Goal: Information Seeking & Learning: Check status

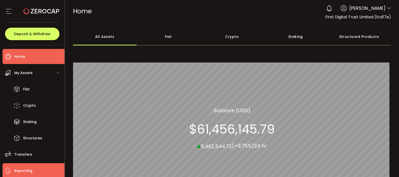
click at [34, 170] on li "Reporting" at bounding box center [34, 170] width 62 height 15
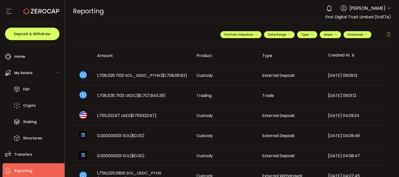
click at [387, 33] on icon at bounding box center [388, 34] width 5 height 5
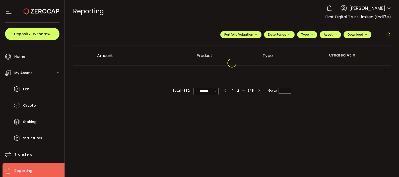
click at [387, 33] on icon at bounding box center [388, 34] width 5 height 5
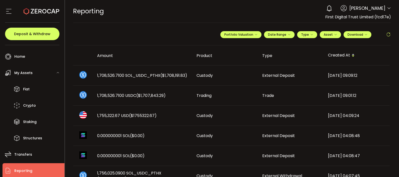
drag, startPoint x: 387, startPoint y: 33, endPoint x: 386, endPoint y: 18, distance: 15.1
click at [386, 18] on span "First Digital Trust Limited (fcd17e)" at bounding box center [358, 17] width 66 height 6
click at [386, 36] on icon at bounding box center [388, 34] width 5 height 5
drag, startPoint x: 386, startPoint y: 36, endPoint x: 386, endPoint y: 30, distance: 5.3
click at [386, 30] on div "**********" at bounding box center [305, 36] width 171 height 15
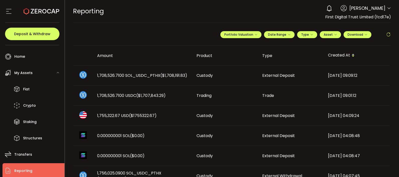
click at [386, 31] on span at bounding box center [388, 35] width 5 height 8
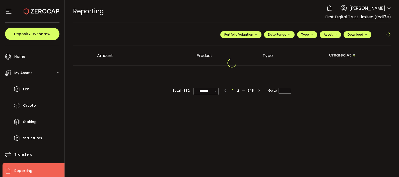
click at [386, 31] on span at bounding box center [388, 35] width 5 height 8
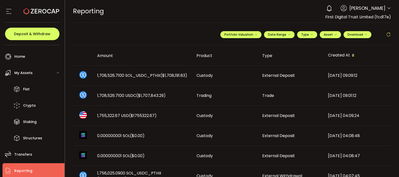
click at [386, 31] on span at bounding box center [388, 35] width 5 height 8
click at [388, 33] on icon at bounding box center [388, 34] width 5 height 5
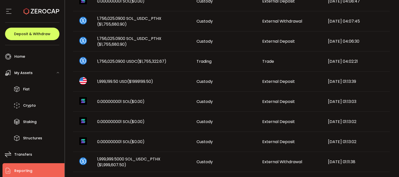
scroll to position [315, 0]
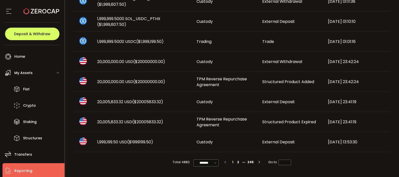
click at [388, 33] on td "2025-09-16 01:01:16" at bounding box center [357, 42] width 66 height 20
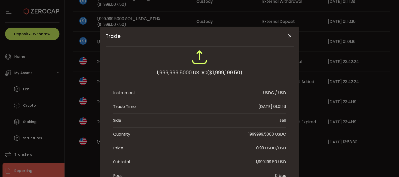
click at [388, 33] on div "Trade 1,999,999.5000 USDC ($1,999,199.50) Instrument USDC / USD Trade Time 2025…" at bounding box center [199, 88] width 399 height 177
click at [287, 33] on icon "Close" at bounding box center [289, 35] width 5 height 5
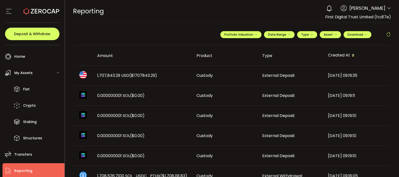
click at [171, 65] on td "1,707,843.29 USD ($1707843.29)" at bounding box center [142, 75] width 99 height 20
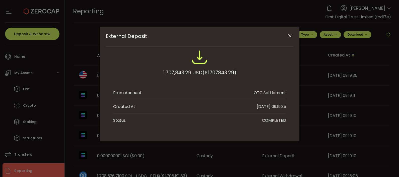
click at [218, 70] on span "($1707843.29)" at bounding box center [220, 72] width 34 height 9
copy span "1707843.29"
click at [291, 37] on icon "Close" at bounding box center [289, 35] width 5 height 5
